Goal: Task Accomplishment & Management: Manage account settings

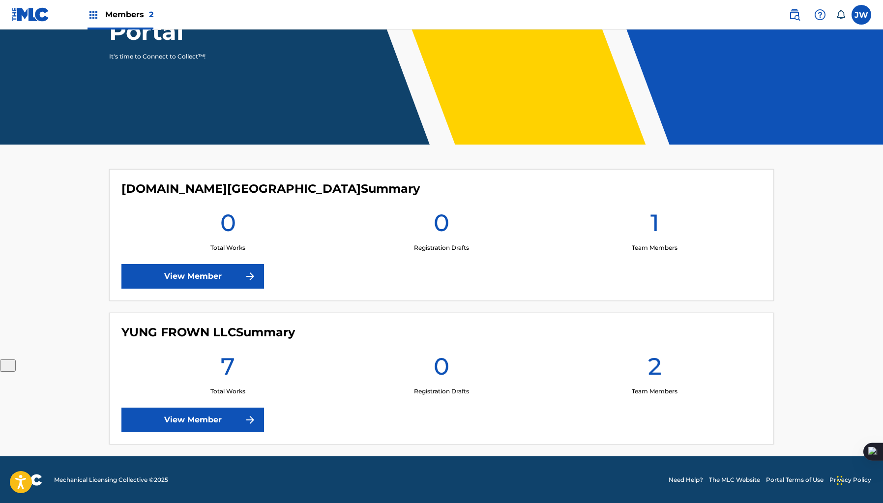
click at [237, 443] on main "Welcome to The MLC Portal It's time to Connect to Collect™! [DOMAIN_NAME] Summa…" at bounding box center [441, 171] width 883 height 570
click at [237, 425] on link "View Member" at bounding box center [192, 419] width 143 height 25
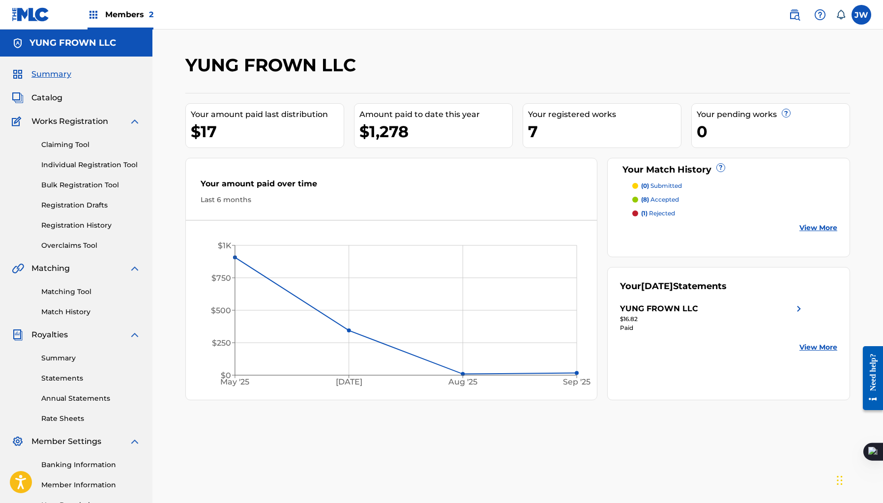
scroll to position [107, 0]
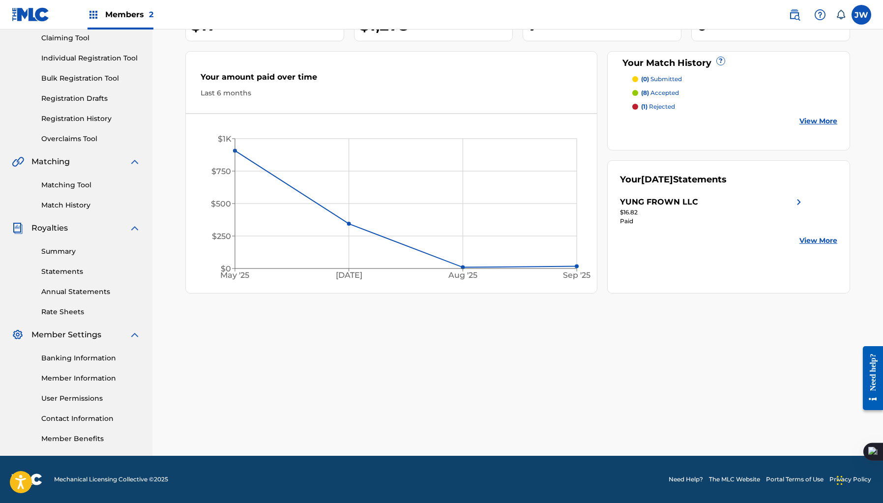
click at [92, 358] on link "Banking Information" at bounding box center [90, 358] width 99 height 10
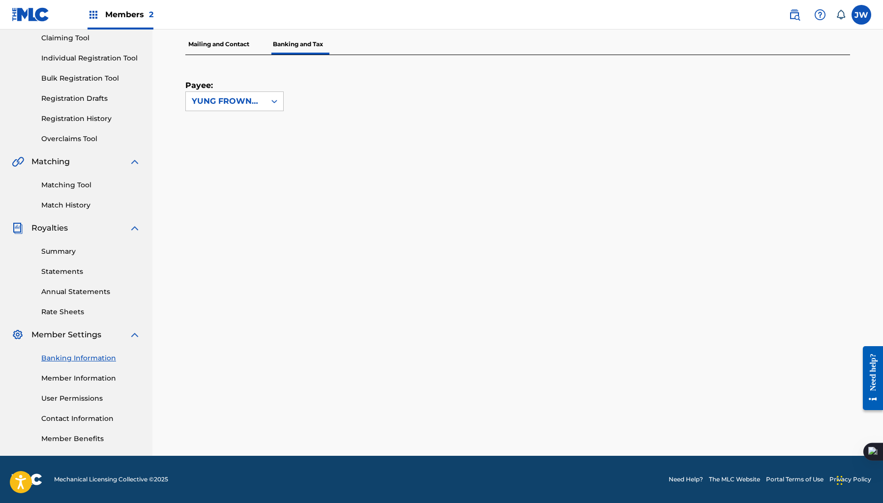
scroll to position [107, 0]
click at [286, 48] on p "Banking and Tax" at bounding box center [298, 44] width 56 height 21
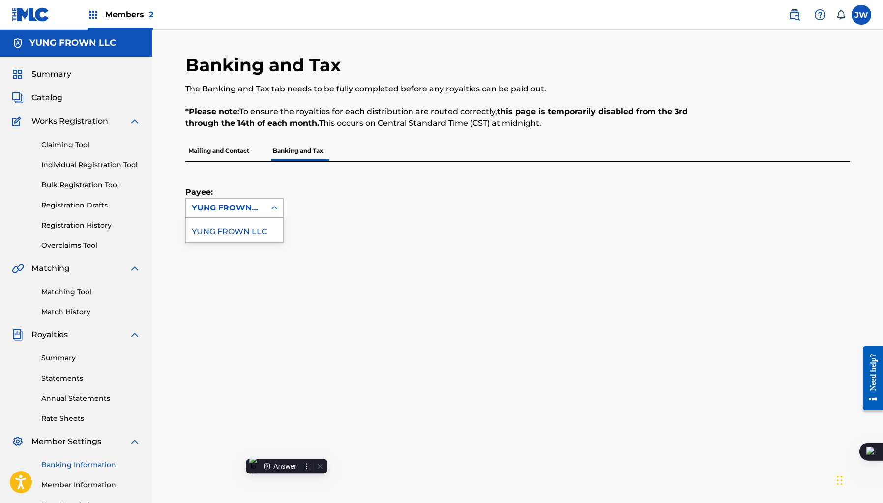
click at [228, 212] on div "YUNG FROWN LLC" at bounding box center [226, 208] width 68 height 12
click at [234, 154] on p "Mailing and Contact" at bounding box center [218, 151] width 67 height 21
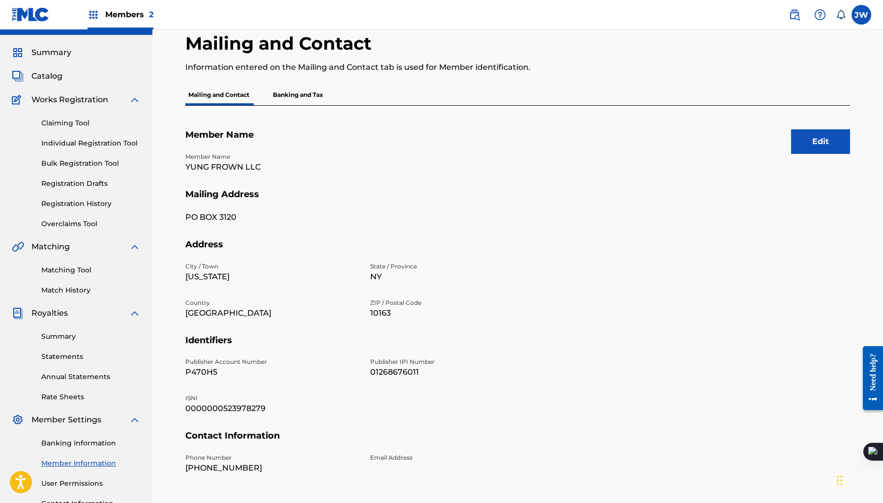
scroll to position [27, 0]
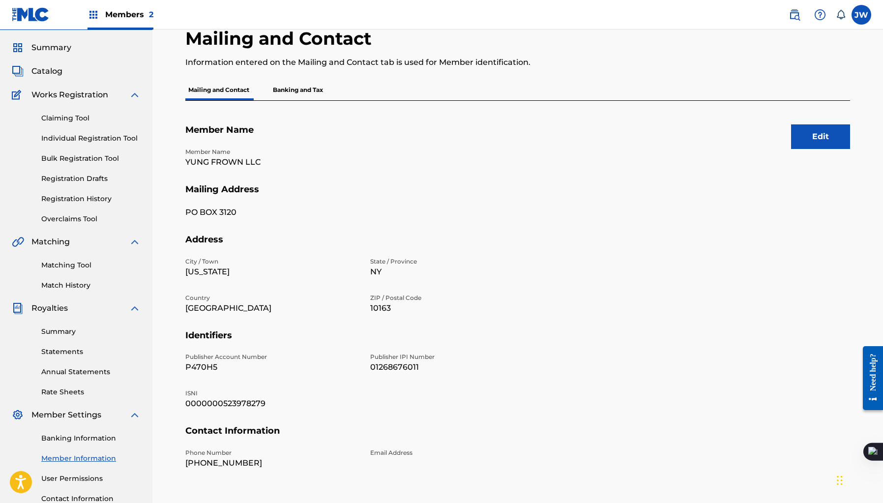
click at [191, 206] on p "PO BOX 3120" at bounding box center [271, 212] width 173 height 12
click at [817, 138] on button "Edit" at bounding box center [820, 136] width 59 height 25
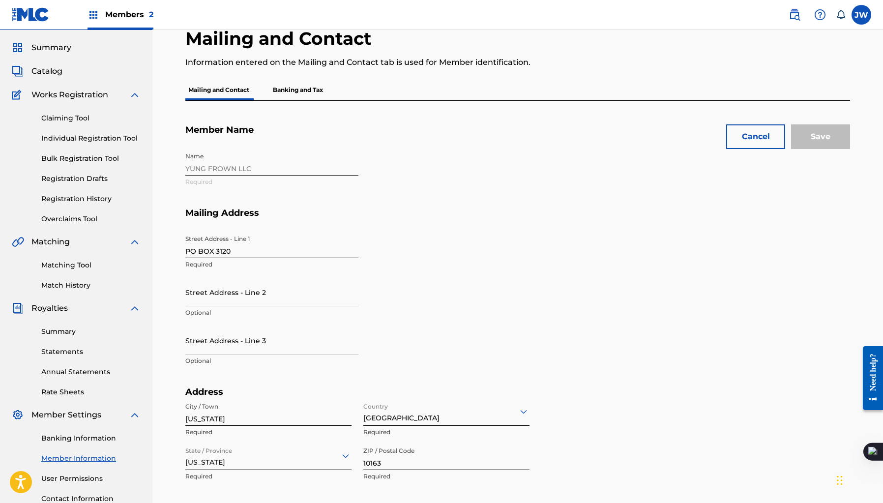
click at [285, 290] on input "Street Address - Line 2" at bounding box center [271, 292] width 173 height 28
click at [292, 267] on p "Required" at bounding box center [271, 264] width 173 height 9
click at [369, 280] on div "Street Address - Line [GEOGRAPHIC_DATA] Required Street Address - Line 2 Option…" at bounding box center [364, 308] width 358 height 156
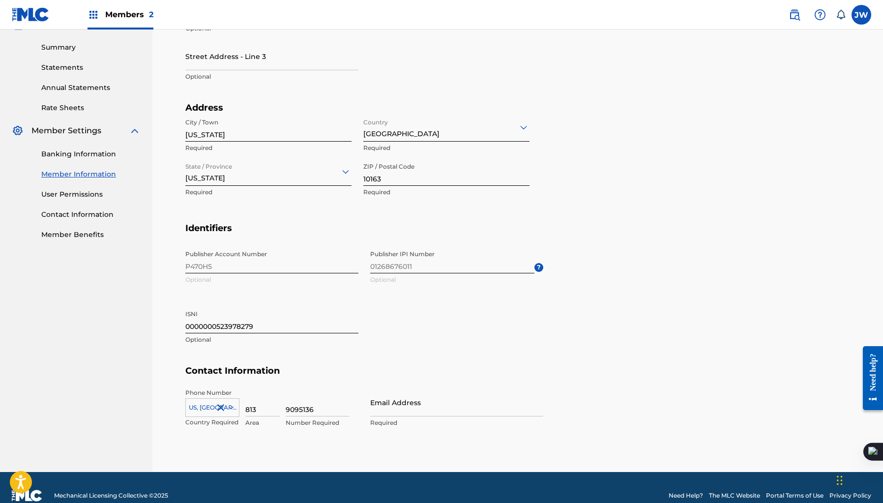
scroll to position [315, 0]
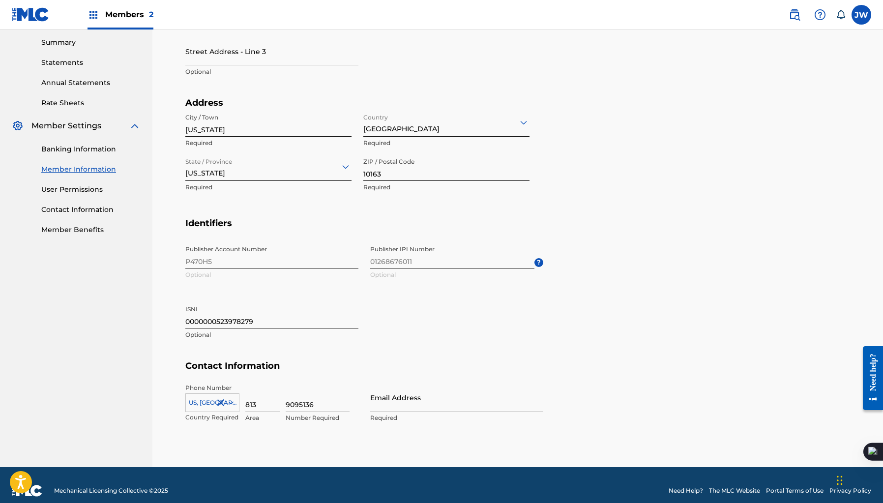
click at [288, 314] on input "0000000523978279" at bounding box center [271, 314] width 173 height 28
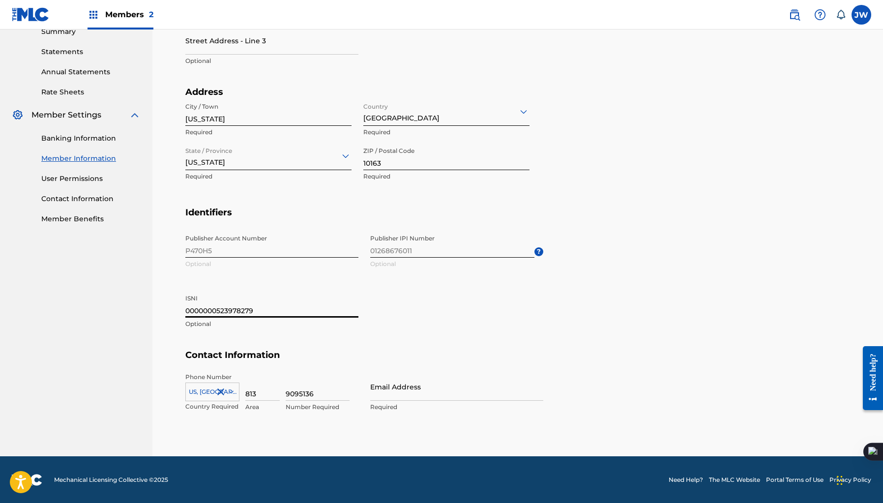
click at [390, 387] on input "Email Address" at bounding box center [456, 386] width 173 height 28
type input "[EMAIL_ADDRESS][DOMAIN_NAME]"
click at [373, 452] on div "Cancel Save Member Name Name YUNG FROWN LLC Required Mailing Address Street Add…" at bounding box center [517, 128] width 664 height 655
click at [273, 389] on input "813" at bounding box center [262, 386] width 34 height 28
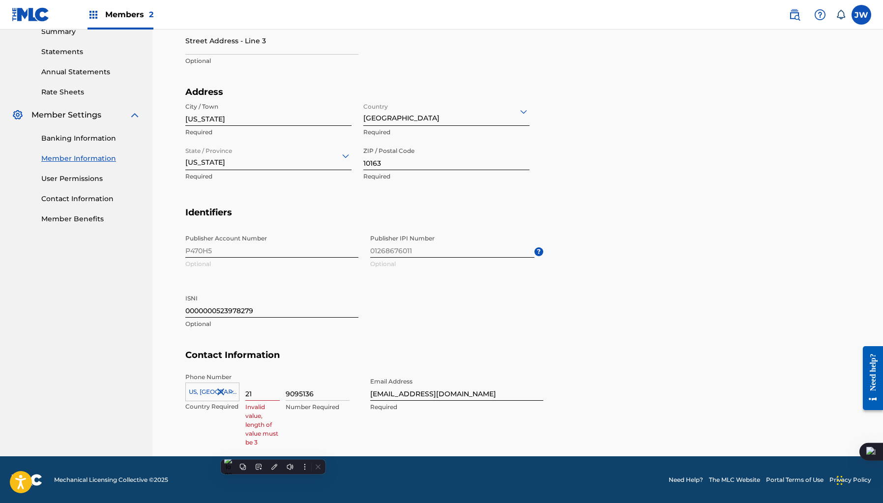
type input "212"
type input "[GEOGRAPHIC_DATA]"
type input "ny"
type input "1"
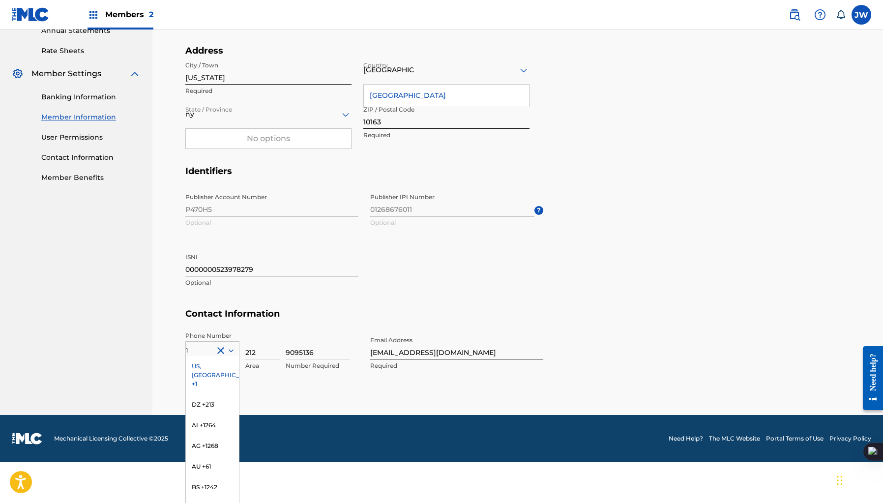
type input "212"
click at [218, 362] on div "US, [GEOGRAPHIC_DATA] +1" at bounding box center [212, 375] width 53 height 38
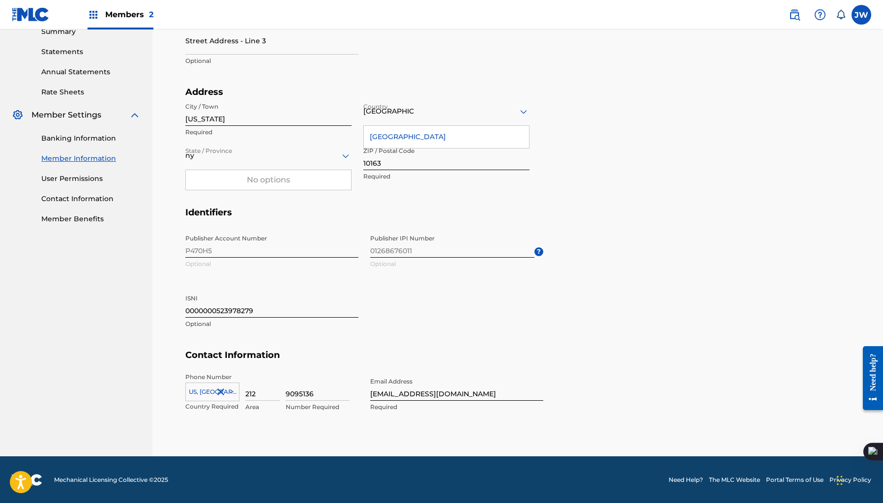
click at [309, 393] on input "9095136" at bounding box center [317, 386] width 64 height 28
type input "8149615"
click at [263, 441] on div "Cancel Save Member Name Name YUNG FROWN LLC Required Mailing Address Street Add…" at bounding box center [517, 128] width 664 height 655
click at [310, 397] on input "8149615" at bounding box center [317, 386] width 64 height 28
click at [260, 436] on div "Cancel Save Member Name Name YUNG FROWN LLC Required Mailing Address Street Add…" at bounding box center [517, 128] width 664 height 655
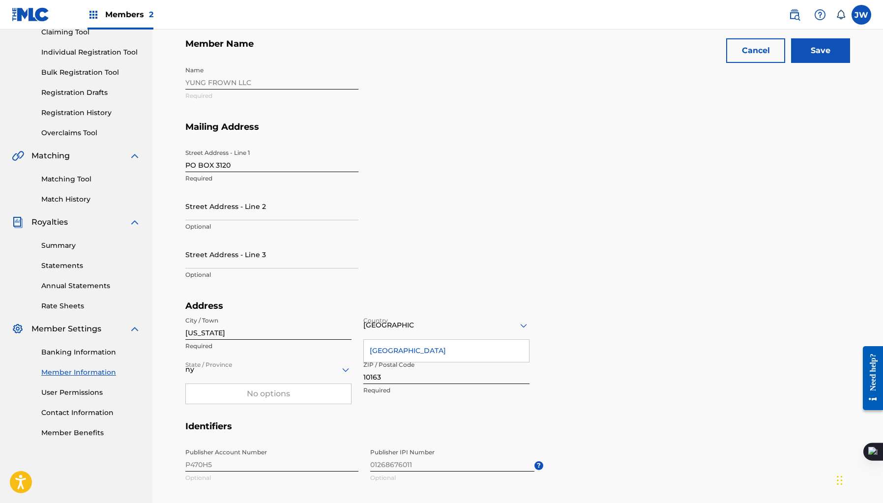
scroll to position [128, 0]
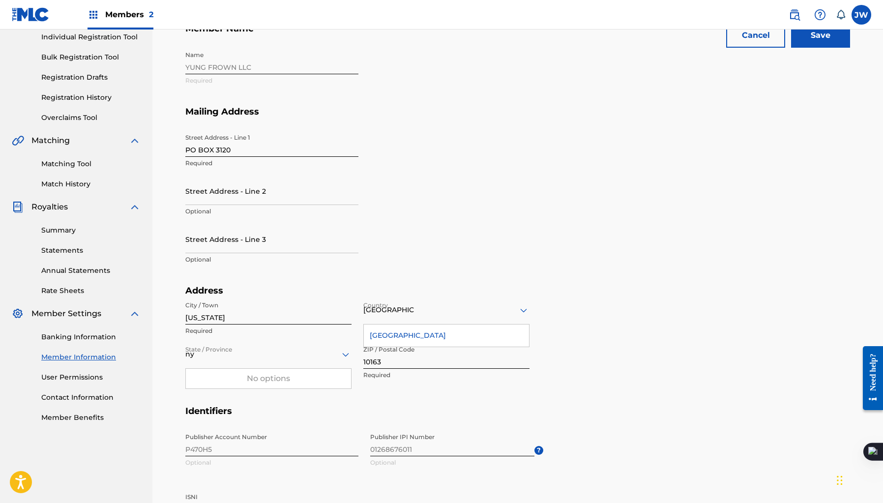
click at [445, 336] on div "[GEOGRAPHIC_DATA]" at bounding box center [446, 335] width 165 height 22
click at [262, 376] on div "No options" at bounding box center [268, 379] width 165 height 20
type input "[US_STATE]"
click at [285, 356] on div at bounding box center [268, 354] width 166 height 12
click at [327, 360] on div "[US_STATE]" at bounding box center [268, 355] width 166 height 28
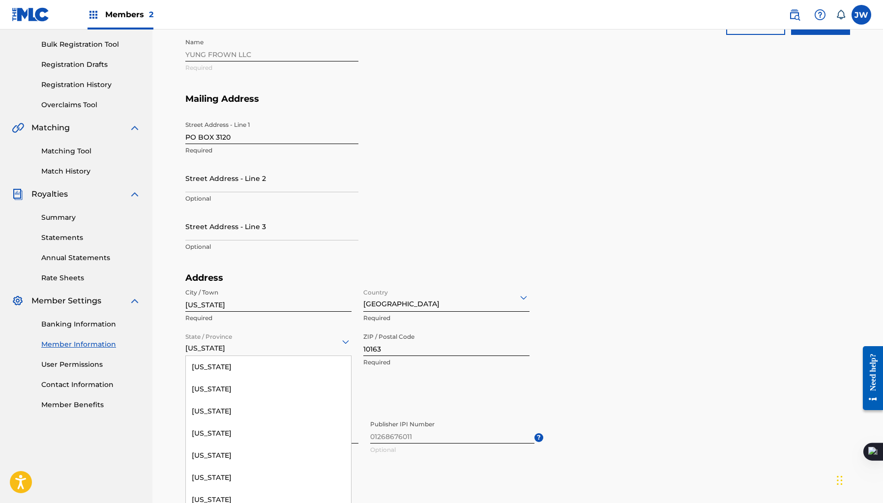
scroll to position [634, 0]
click at [385, 394] on h5 "Identifiers" at bounding box center [517, 404] width 664 height 23
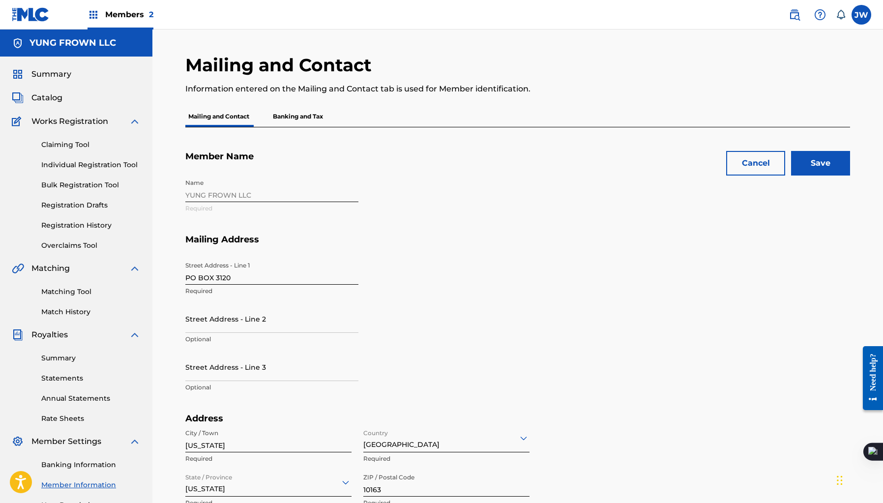
scroll to position [0, 0]
click at [851, 157] on div "Mailing and Contact Information entered on the Mailing and Contact tab is used …" at bounding box center [517, 418] width 688 height 728
click at [838, 162] on input "Save" at bounding box center [820, 162] width 59 height 25
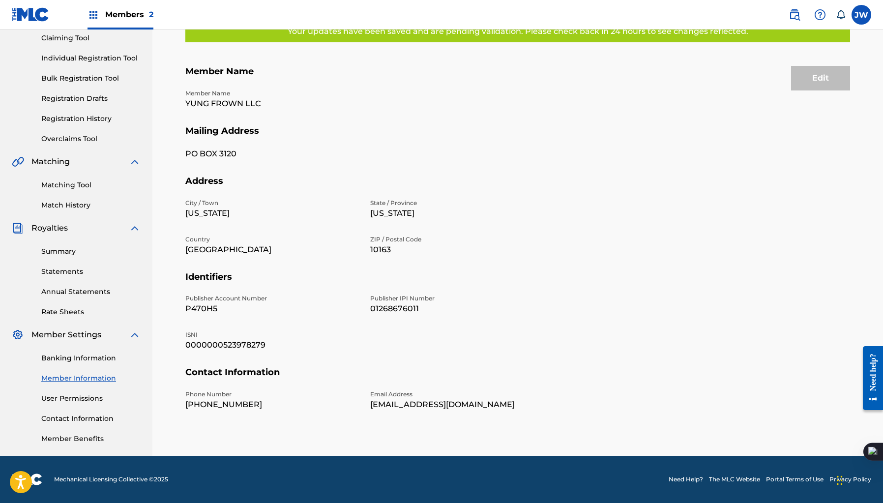
scroll to position [103, 0]
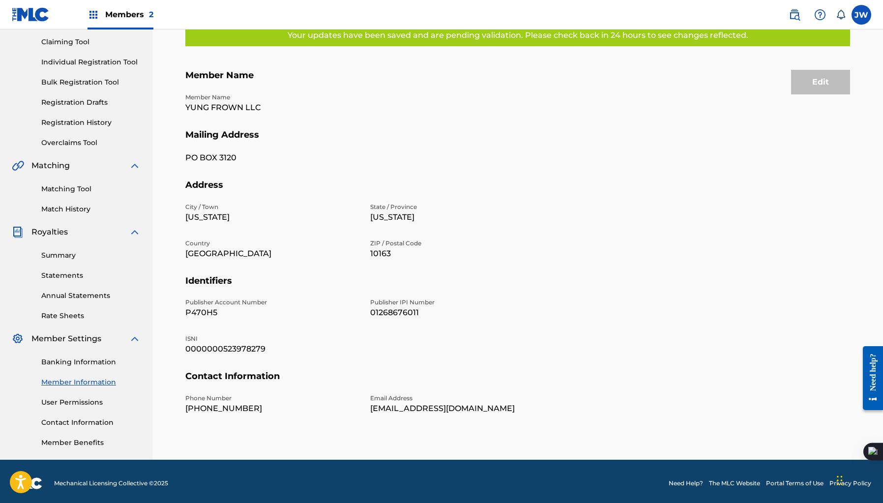
click at [403, 312] on p "01268676011" at bounding box center [456, 313] width 173 height 12
copy p "01268676011"
click at [81, 148] on div "Summary Catalog Works Registration Claiming Tool Individual Registration Tool B…" at bounding box center [76, 207] width 152 height 506
click at [85, 145] on link "Overclaims Tool" at bounding box center [90, 143] width 99 height 10
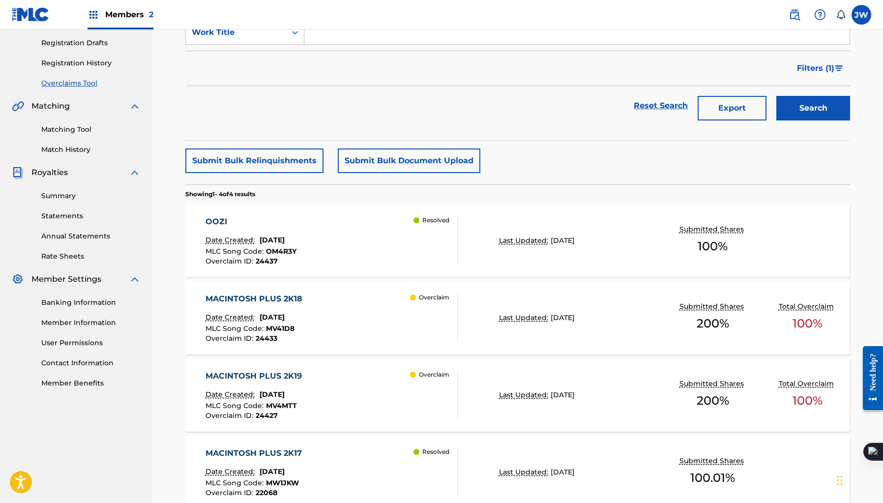
scroll to position [169, 0]
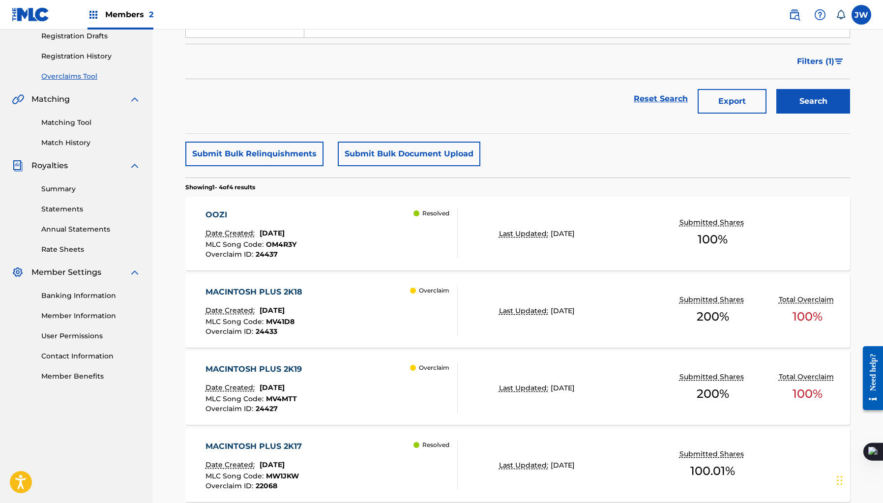
click at [314, 292] on div "MACINTOSH PLUS 2K18 Date Created: [DATE] MLC Song Code : MV41D8 Overclaim ID : …" at bounding box center [331, 310] width 253 height 49
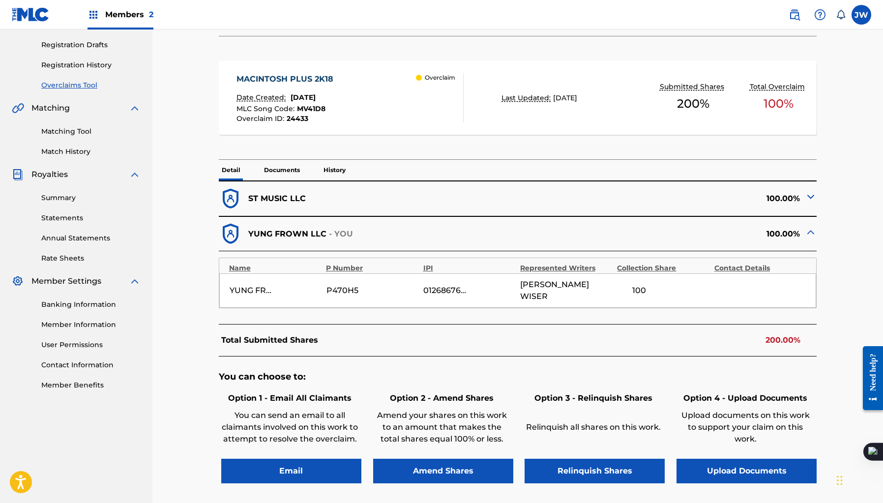
scroll to position [164, 0]
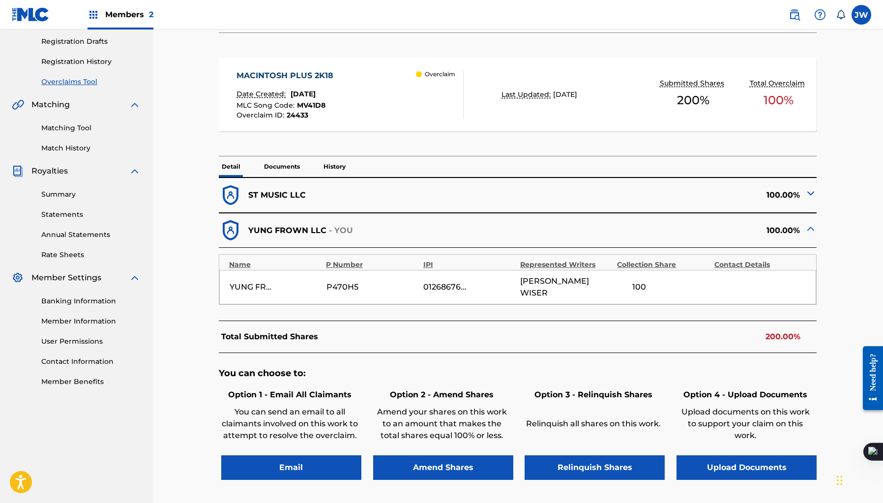
click at [695, 455] on button "Upload Documents" at bounding box center [746, 467] width 140 height 25
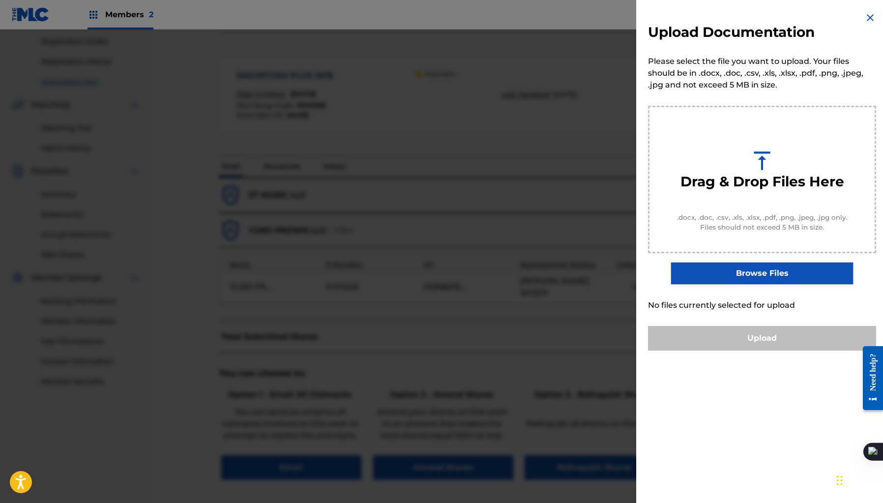
click at [531, 310] on div at bounding box center [441, 280] width 883 height 503
click at [869, 20] on img at bounding box center [870, 18] width 12 height 12
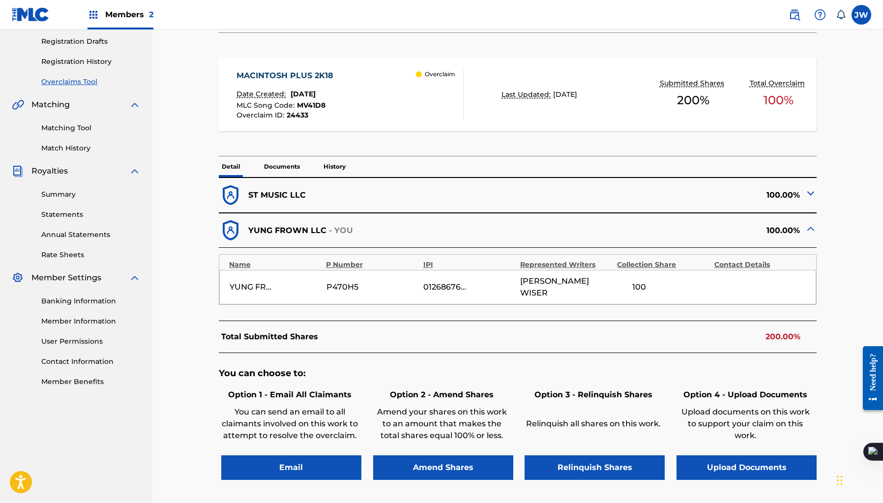
click at [261, 172] on p "Documents" at bounding box center [282, 166] width 42 height 21
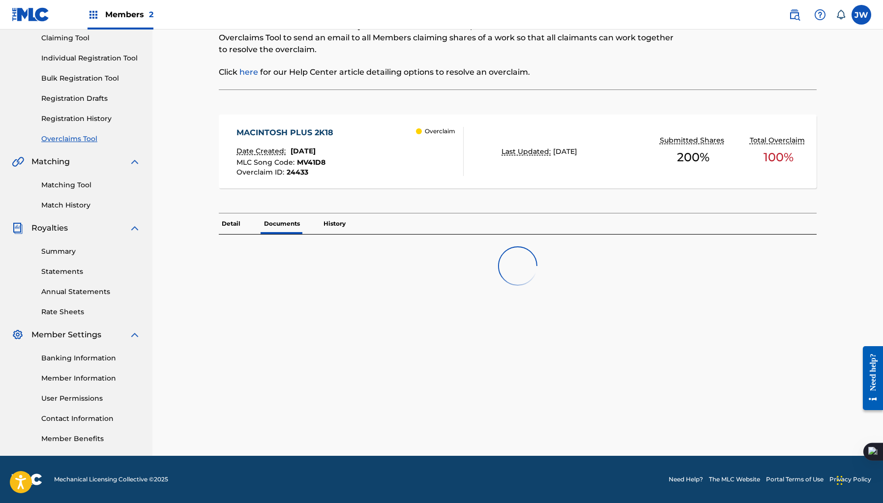
scroll to position [151, 0]
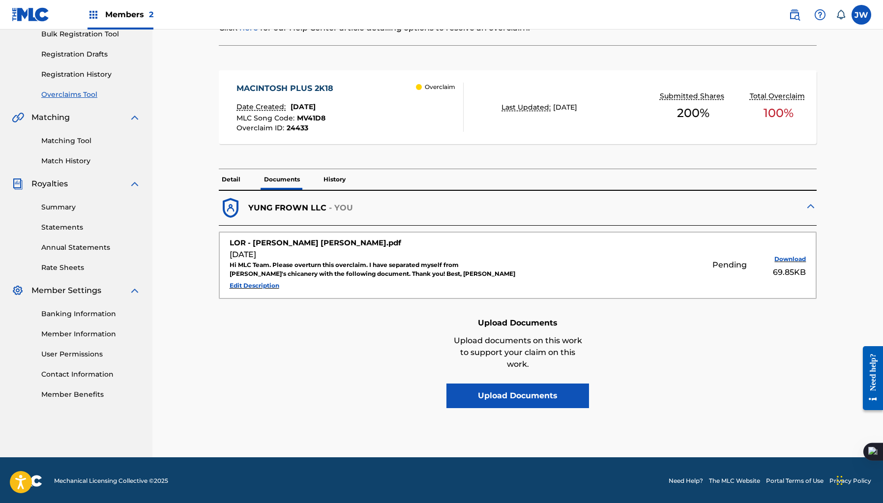
click at [778, 256] on button "Download" at bounding box center [780, 259] width 49 height 15
click at [229, 173] on p "Detail" at bounding box center [231, 179] width 25 height 21
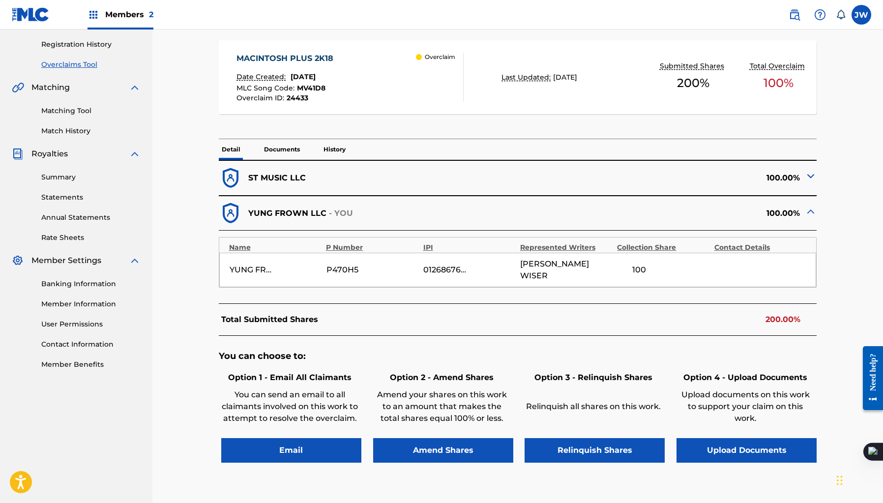
scroll to position [187, 0]
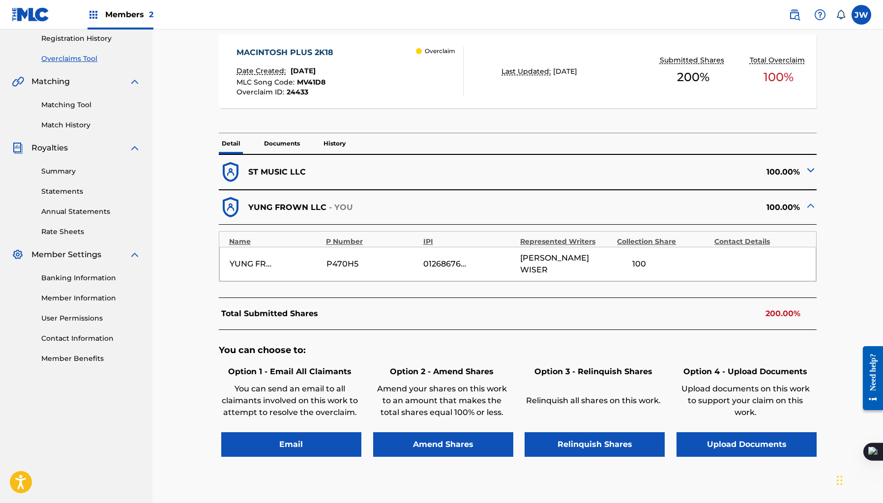
click at [272, 182] on div "ST MUSIC LLC" at bounding box center [368, 172] width 299 height 24
click at [286, 173] on p "ST MUSIC LLC" at bounding box center [276, 172] width 57 height 12
click at [810, 171] on img at bounding box center [810, 170] width 12 height 12
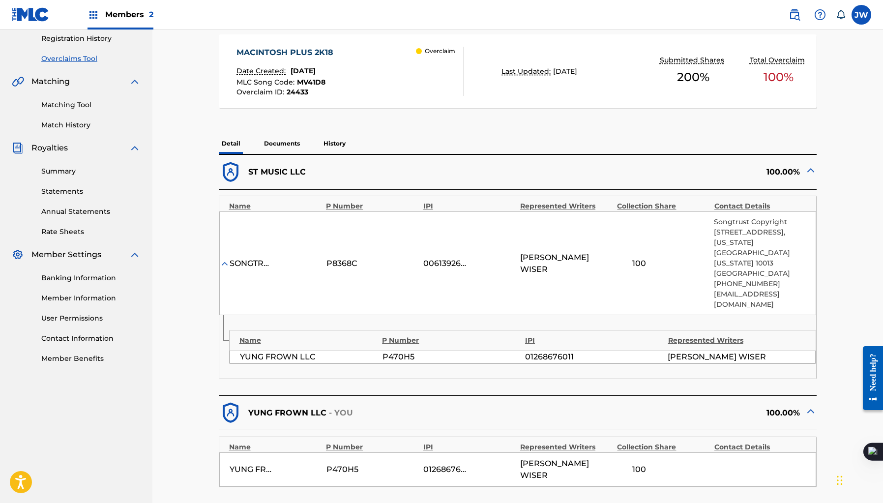
click at [553, 330] on div "Name P Number IPI Represented Writers YUNG FROWN LLC P470H5 01268676011 [PERSON…" at bounding box center [522, 347] width 587 height 34
click at [551, 351] on div "01268676011" at bounding box center [594, 357] width 138 height 12
copy div "01268676011"
click at [437, 228] on div "SONGTRUST AVE P8368C 00613926842 [PERSON_NAME] 100 Songtrust Copyright [STREET_…" at bounding box center [517, 263] width 597 height 104
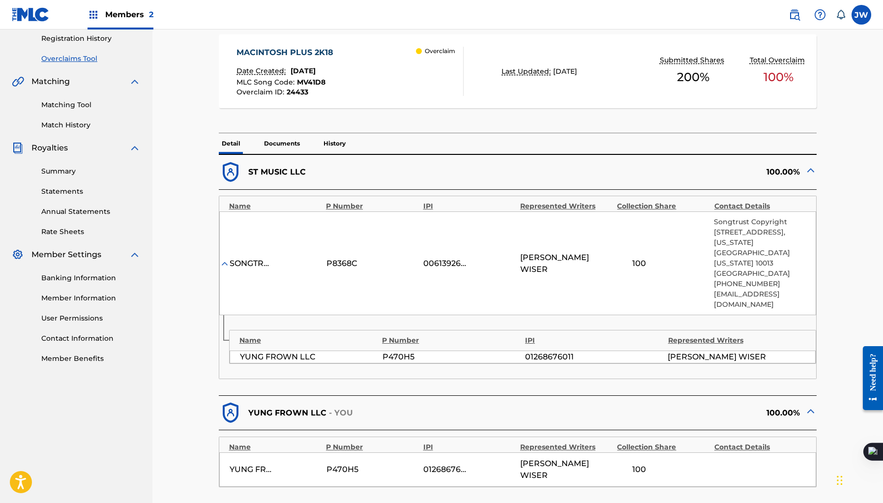
scroll to position [171, 0]
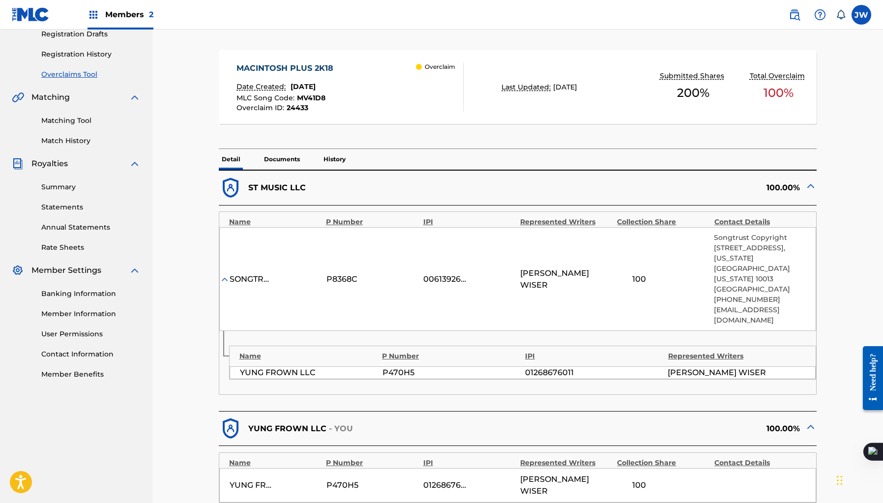
click at [82, 136] on link "Match History" at bounding box center [90, 141] width 99 height 10
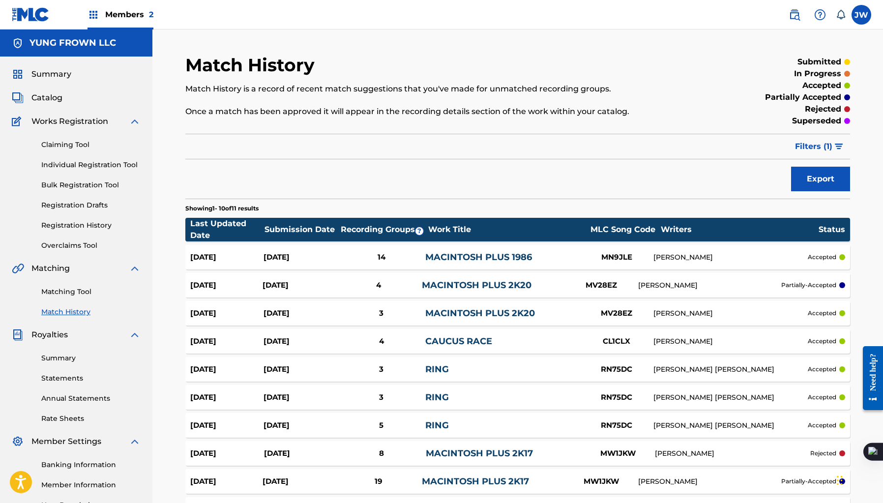
scroll to position [116, 0]
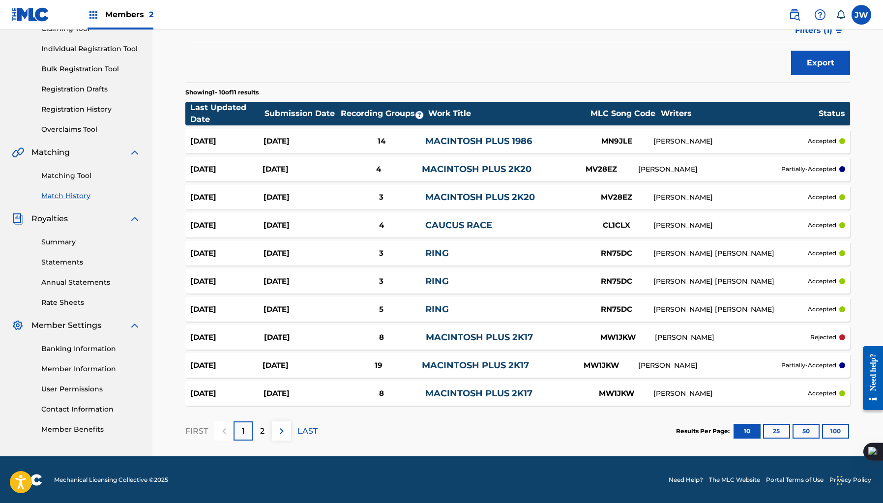
click at [80, 128] on link "Overclaims Tool" at bounding box center [90, 129] width 99 height 10
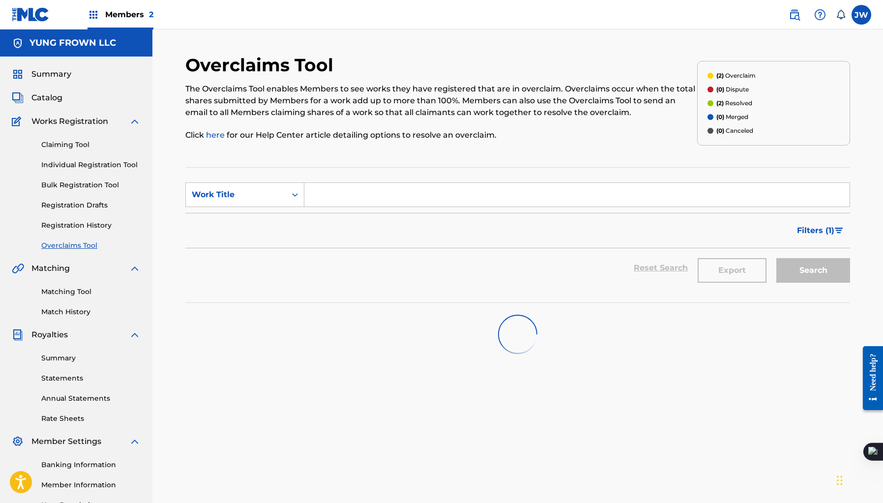
click at [82, 147] on link "Claiming Tool" at bounding box center [90, 145] width 99 height 10
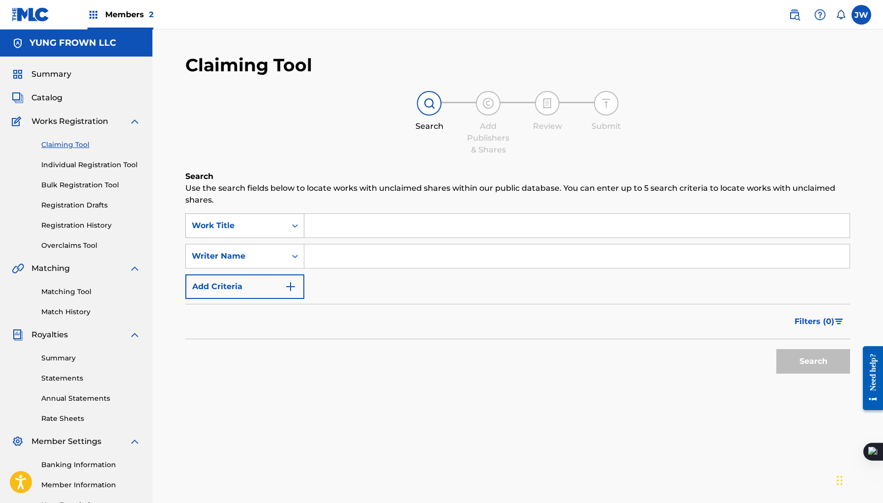
scroll to position [69, 0]
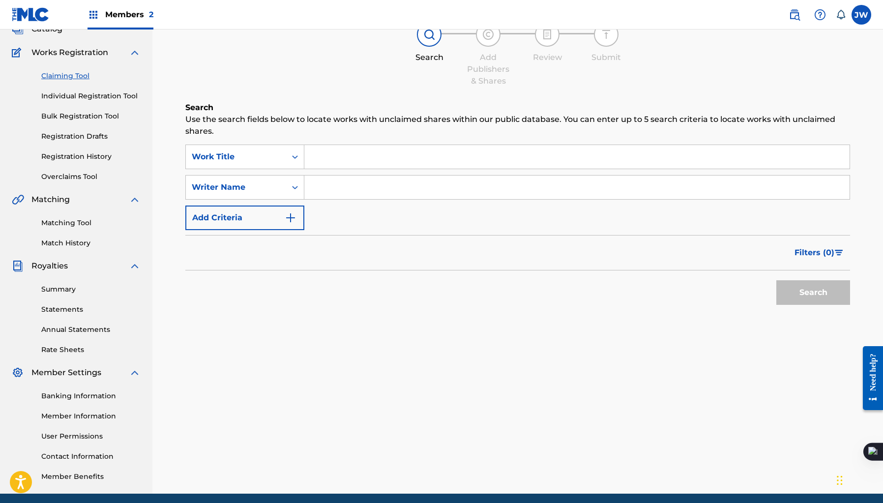
click at [85, 158] on link "Registration History" at bounding box center [90, 156] width 99 height 10
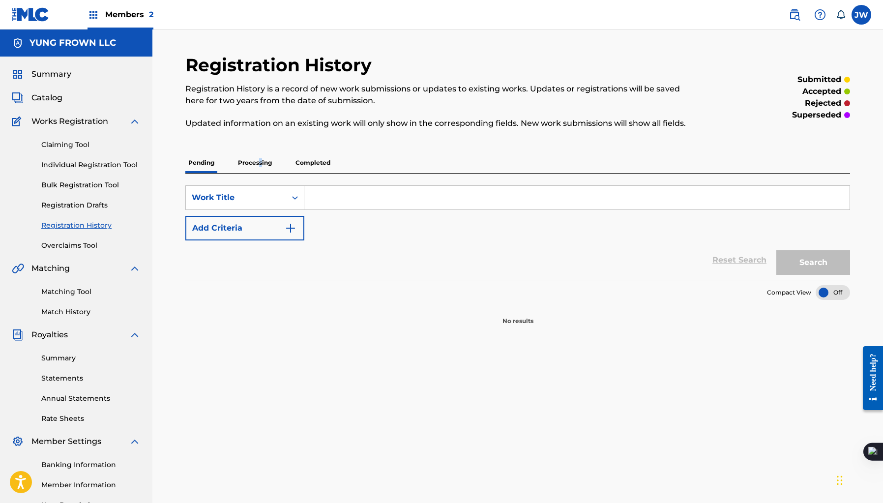
click at [260, 163] on p "Processing" at bounding box center [255, 162] width 40 height 21
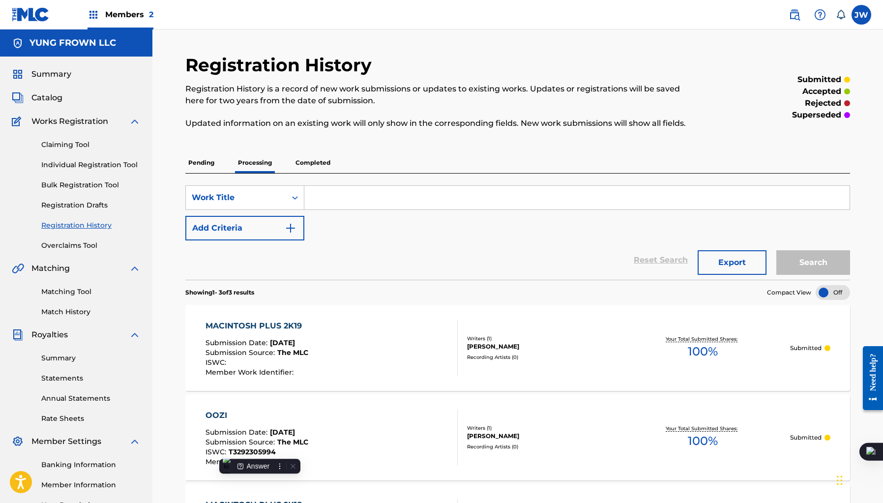
click at [316, 171] on p "Completed" at bounding box center [312, 162] width 41 height 21
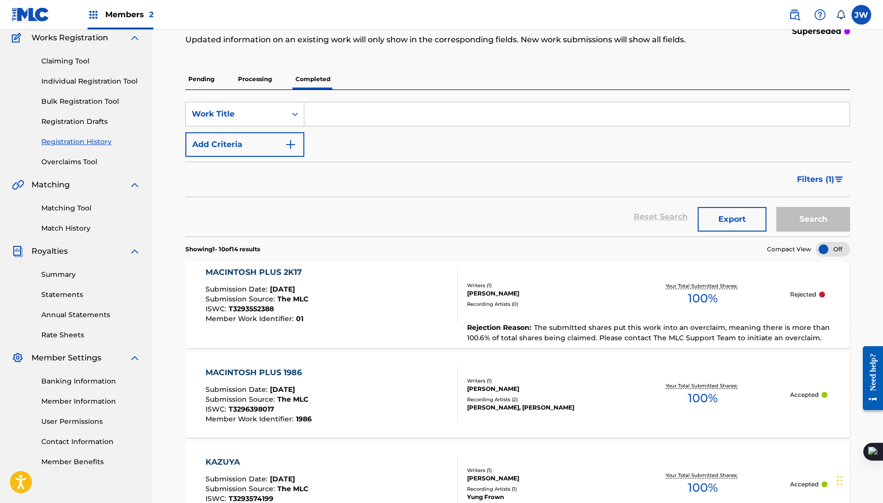
scroll to position [141, 0]
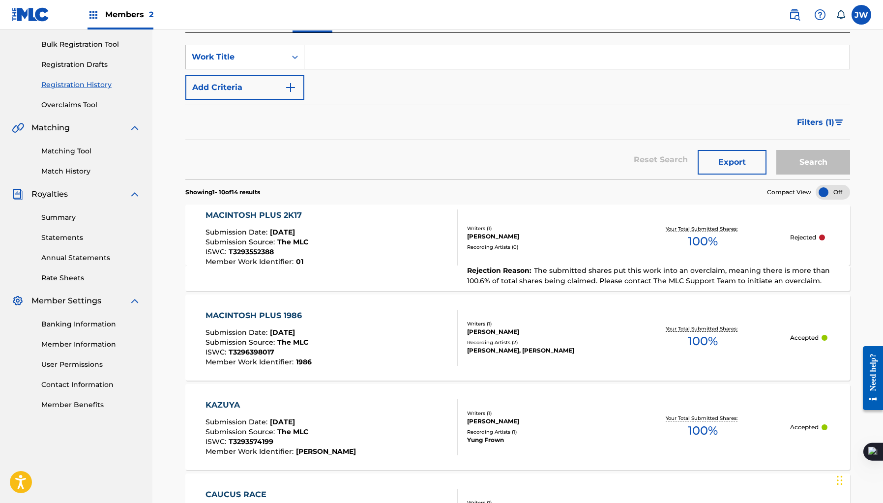
click at [313, 226] on div "MACINTOSH PLUS 2K17 Submission Date : [DATE] Submission Source : The MLC ISWC :…" at bounding box center [331, 237] width 253 height 56
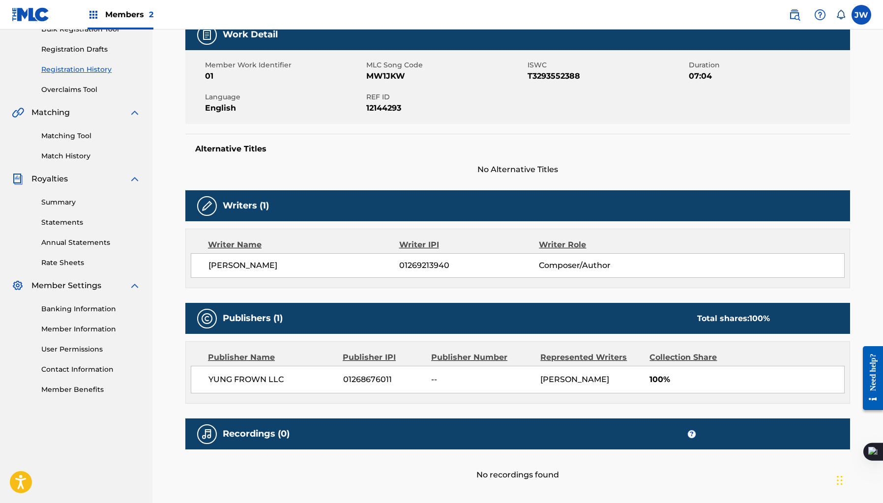
scroll to position [162, 0]
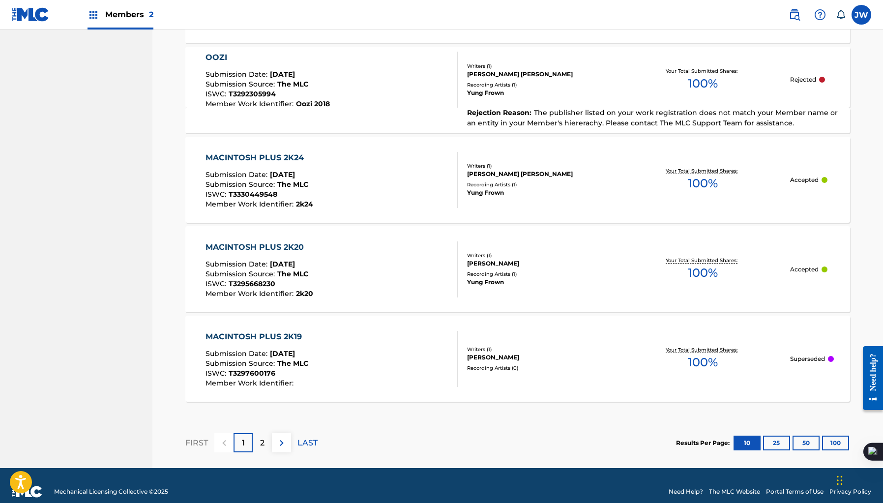
scroll to position [836, 0]
click at [257, 436] on div "2" at bounding box center [262, 441] width 19 height 19
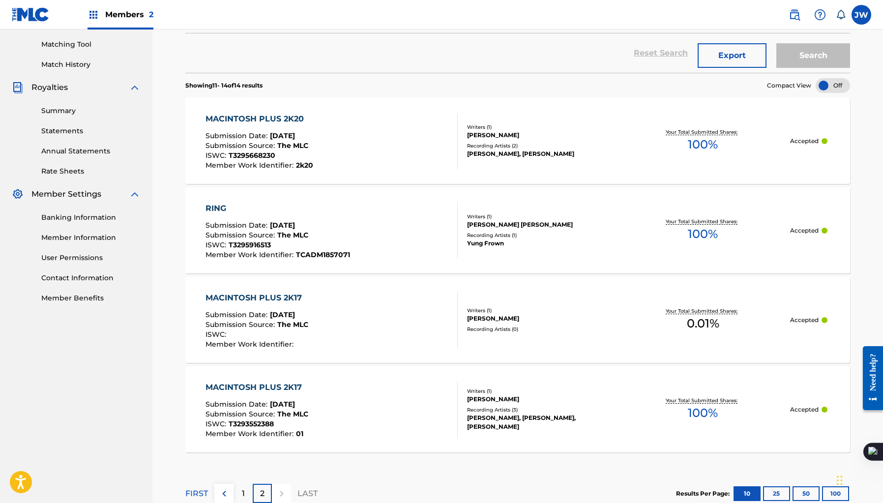
scroll to position [263, 0]
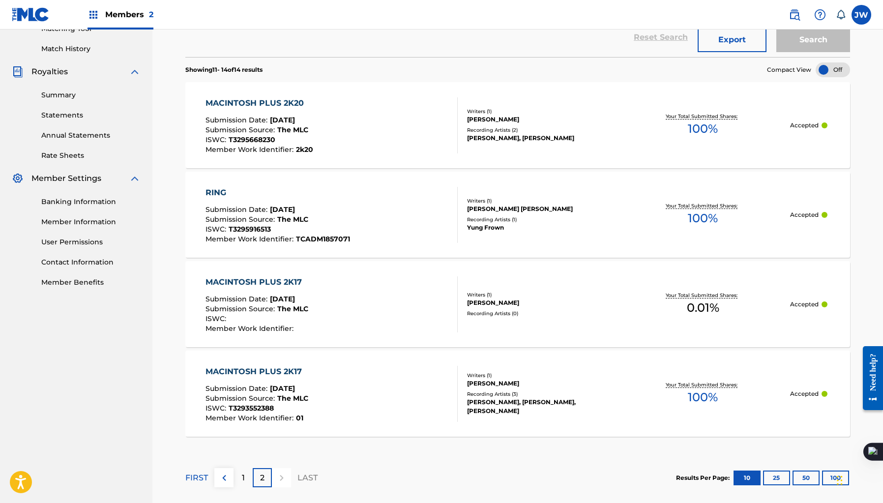
click at [245, 486] on div "FIRST 1 2 LAST" at bounding box center [251, 477] width 132 height 51
click at [245, 479] on div "1" at bounding box center [242, 477] width 19 height 19
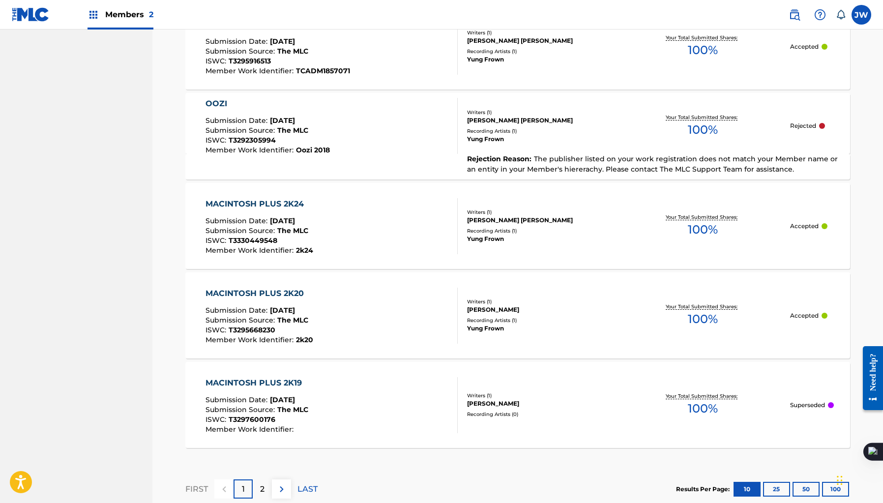
scroll to position [799, 0]
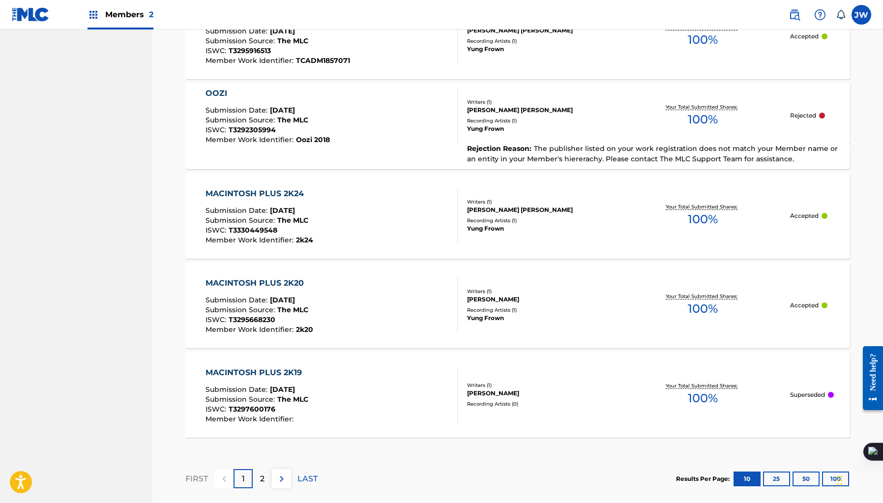
click at [284, 395] on span "The MLC" at bounding box center [292, 399] width 31 height 9
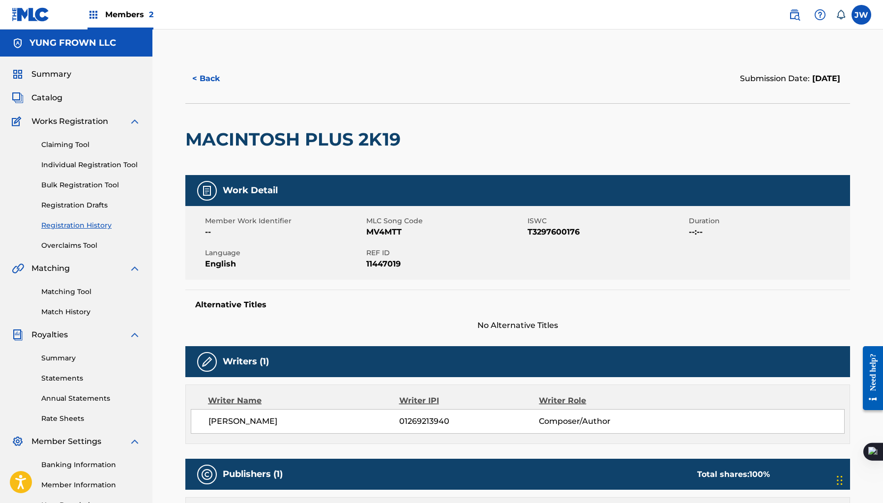
click at [213, 70] on button "< Back" at bounding box center [214, 78] width 59 height 25
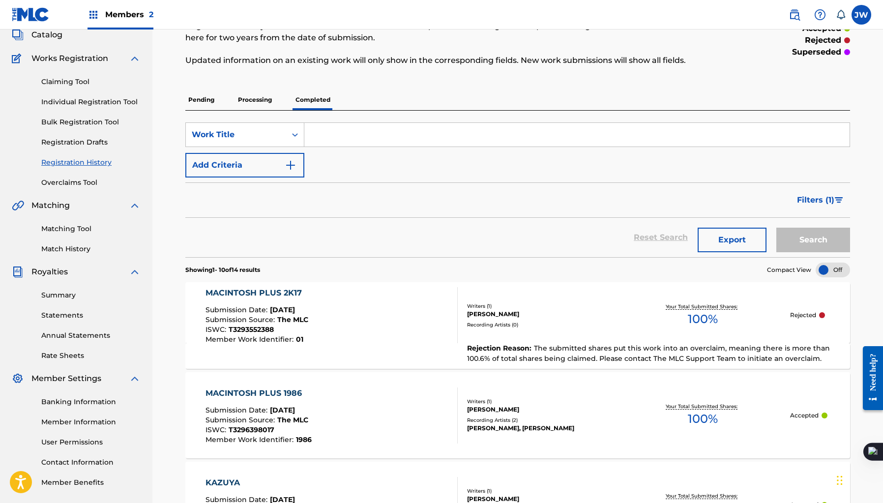
scroll to position [24, 0]
